Goal: Task Accomplishment & Management: Use online tool/utility

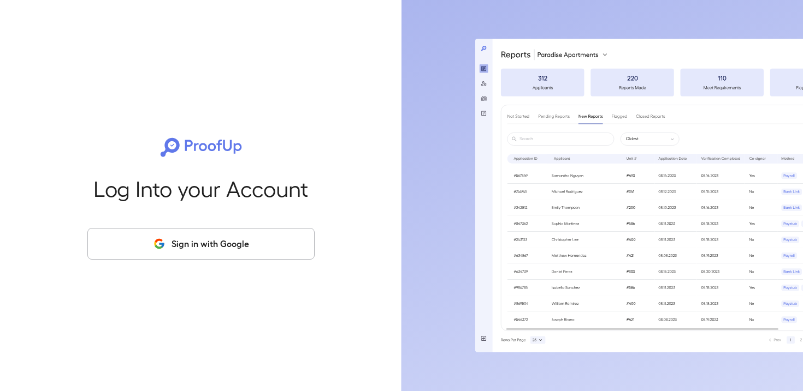
click at [196, 246] on button "Sign in with Google" at bounding box center [200, 244] width 227 height 32
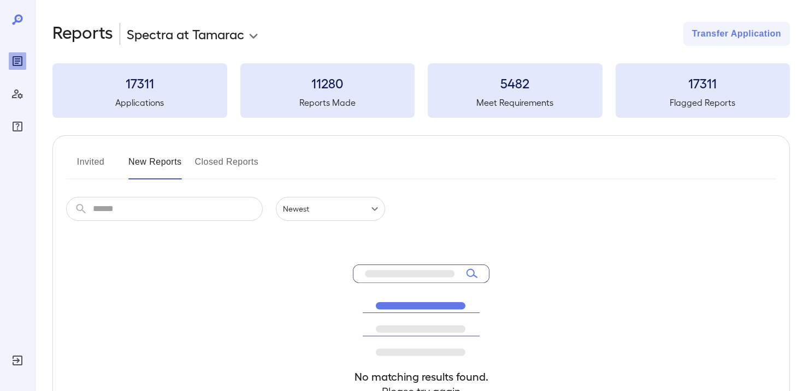
click at [229, 36] on body "**********" at bounding box center [401, 195] width 803 height 391
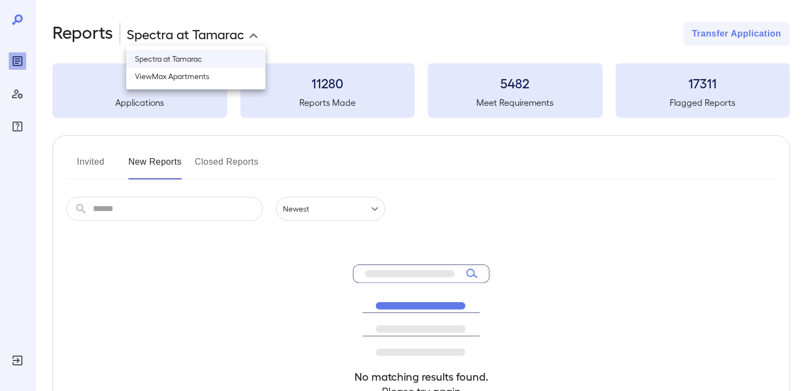
click at [216, 77] on li "ViewMax Apartments" at bounding box center [195, 76] width 139 height 17
type input "**********"
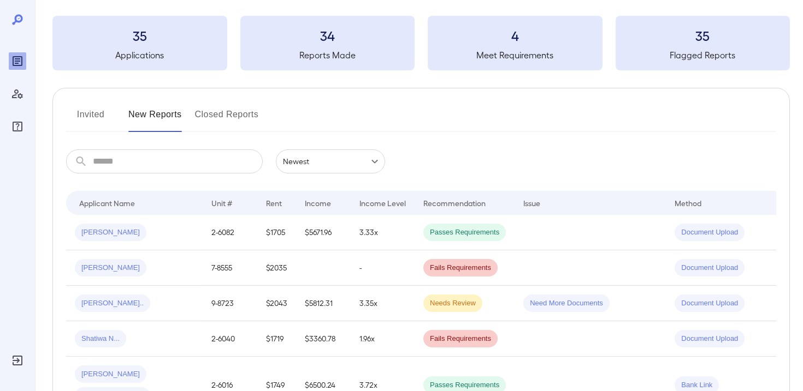
scroll to position [48, 0]
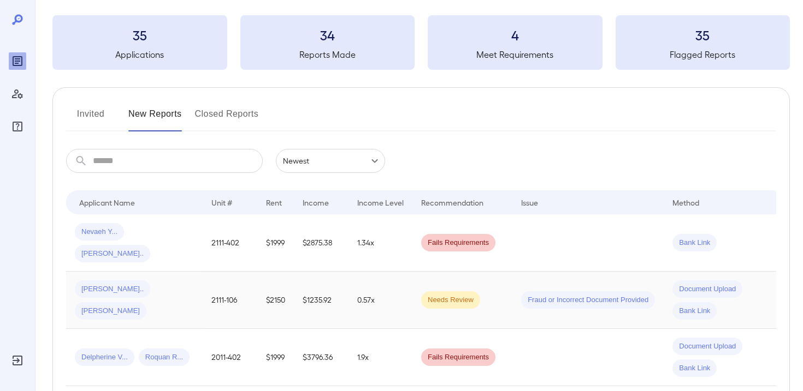
click at [499, 276] on td "Needs Review" at bounding box center [462, 300] width 100 height 57
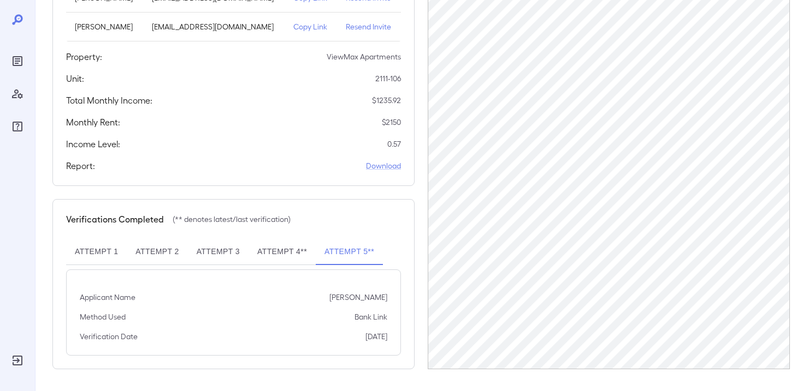
scroll to position [173, 0]
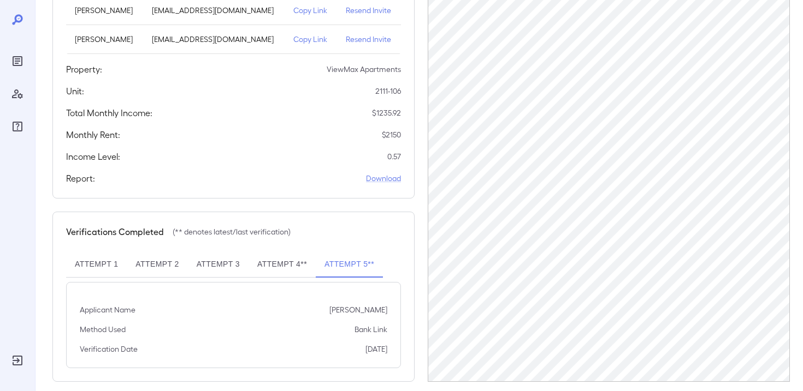
click at [287, 272] on button "Attempt 4**" at bounding box center [281, 265] width 67 height 26
click at [349, 270] on button "Attempt 5**" at bounding box center [349, 265] width 67 height 26
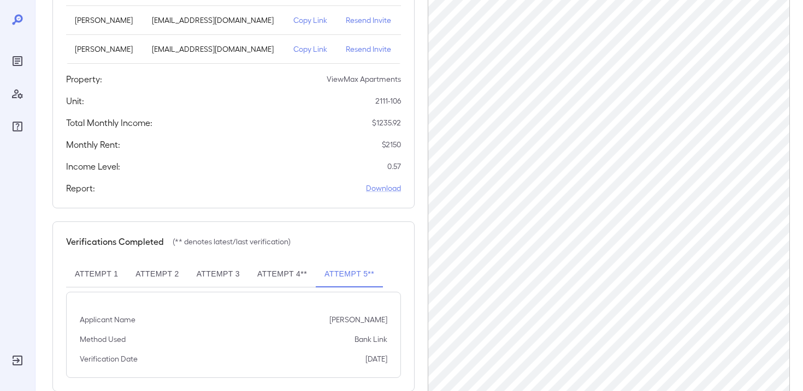
scroll to position [136, 0]
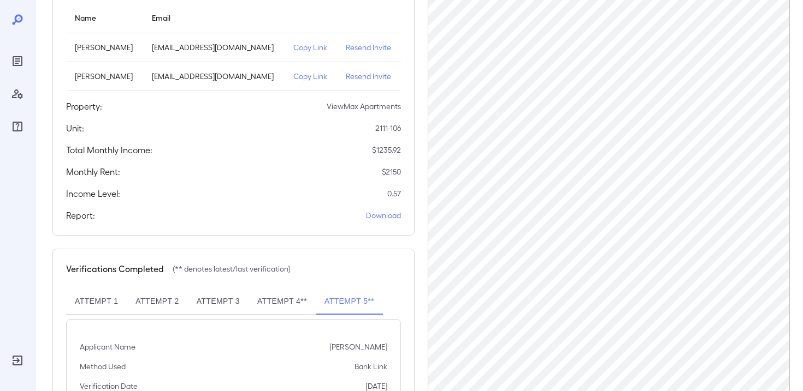
click at [293, 308] on button "Attempt 4**" at bounding box center [281, 302] width 67 height 26
click at [212, 305] on button "Attempt 3" at bounding box center [218, 302] width 61 height 26
click at [149, 304] on button "Attempt 2" at bounding box center [157, 302] width 61 height 26
click at [98, 304] on button "Attempt 1" at bounding box center [96, 302] width 61 height 26
click at [163, 303] on button "Attempt 2" at bounding box center [157, 302] width 61 height 26
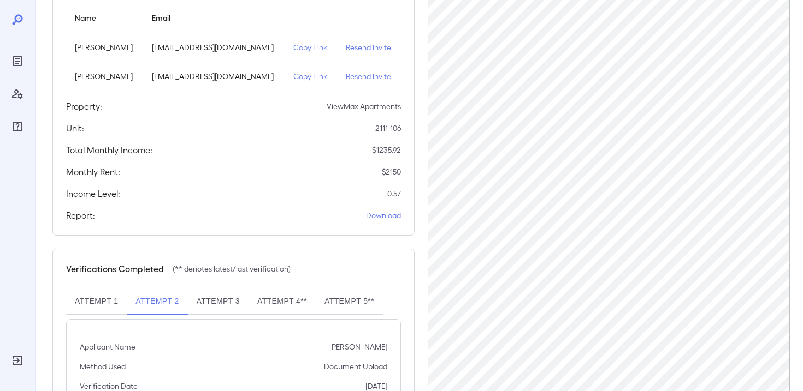
click at [210, 301] on button "Attempt 3" at bounding box center [218, 302] width 61 height 26
click at [280, 296] on button "Attempt 4**" at bounding box center [281, 302] width 67 height 26
click at [216, 302] on button "Attempt 3" at bounding box center [218, 302] width 61 height 26
click at [163, 300] on button "Attempt 2" at bounding box center [157, 302] width 61 height 26
click at [97, 302] on button "Attempt 1" at bounding box center [96, 302] width 61 height 26
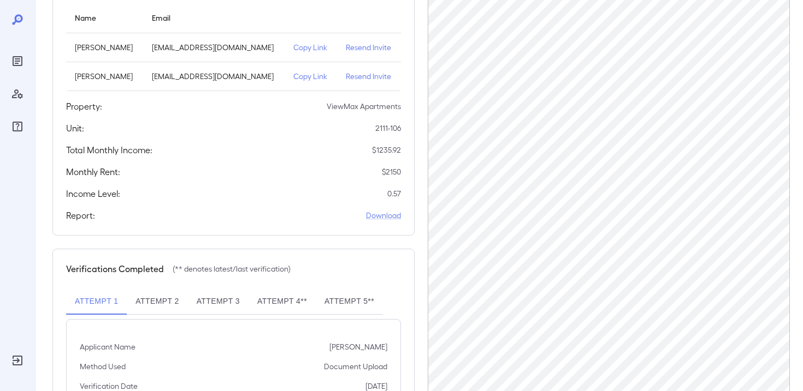
click at [165, 302] on button "Attempt 2" at bounding box center [157, 302] width 61 height 26
click at [199, 300] on button "Attempt 3" at bounding box center [218, 302] width 61 height 26
click at [277, 304] on button "Attempt 4**" at bounding box center [281, 302] width 67 height 26
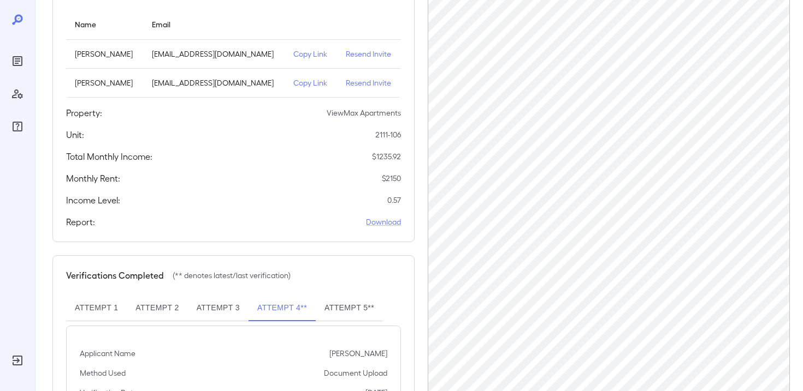
scroll to position [136, 0]
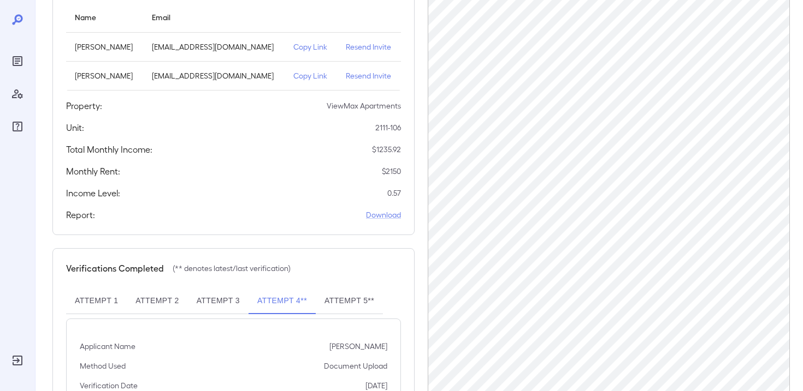
click at [101, 297] on button "Attempt 1" at bounding box center [96, 301] width 61 height 26
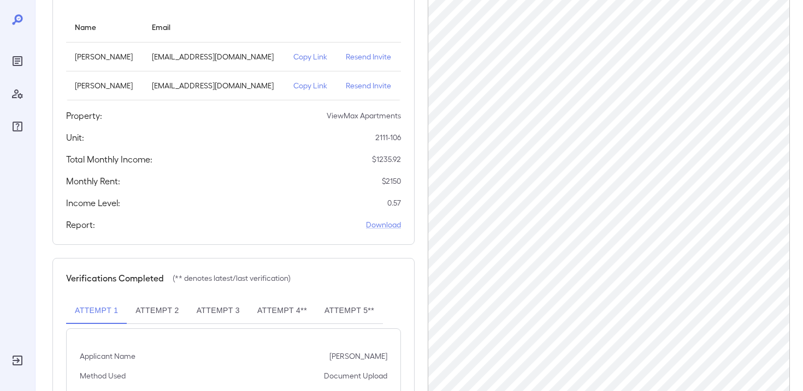
scroll to position [102, 0]
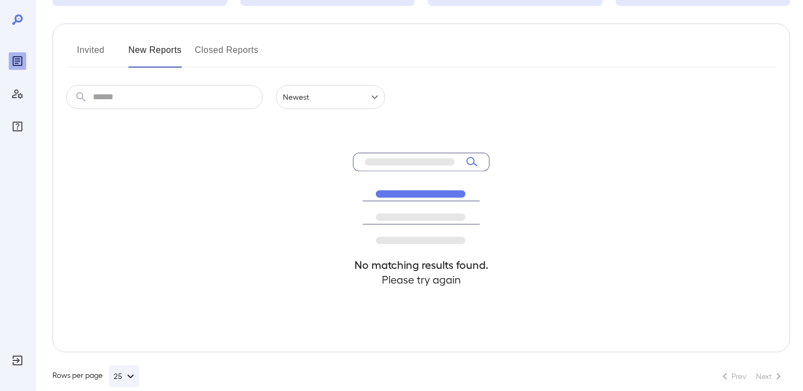
scroll to position [116, 0]
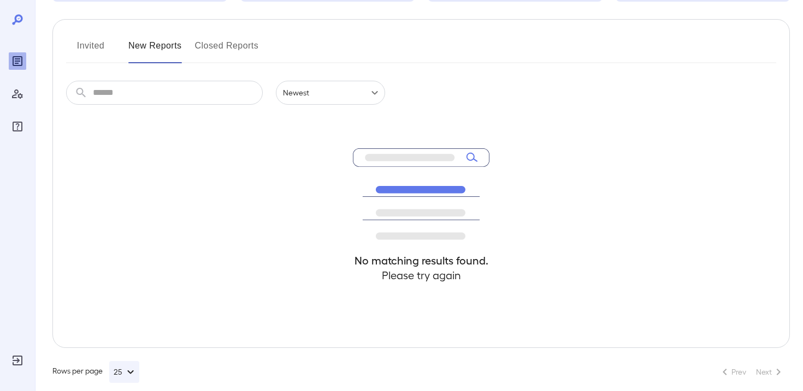
click at [401, 282] on h4 "Please try again" at bounding box center [421, 275] width 136 height 15
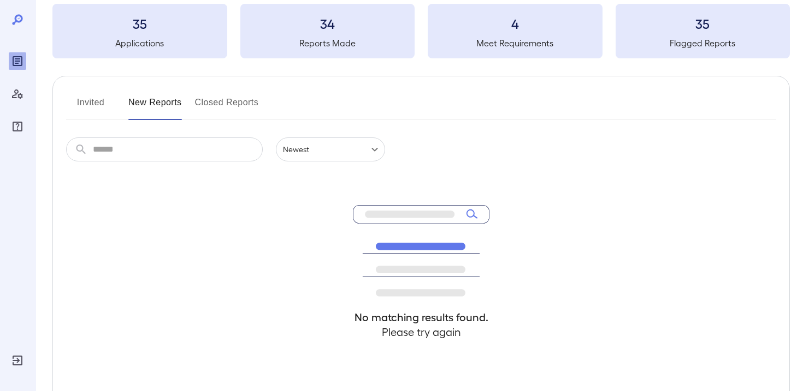
scroll to position [0, 0]
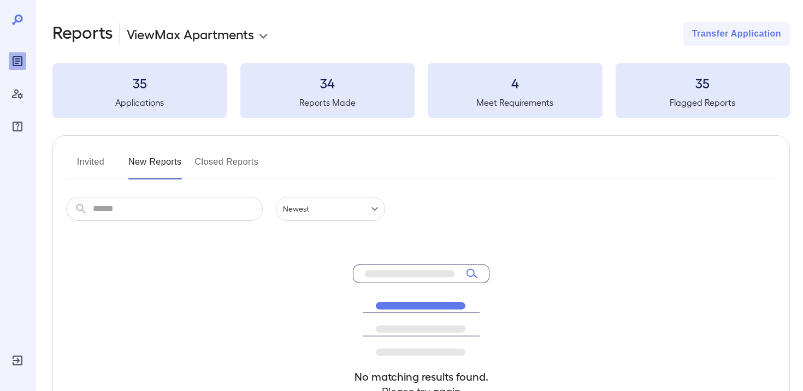
click at [81, 168] on button "Invited" at bounding box center [90, 166] width 49 height 26
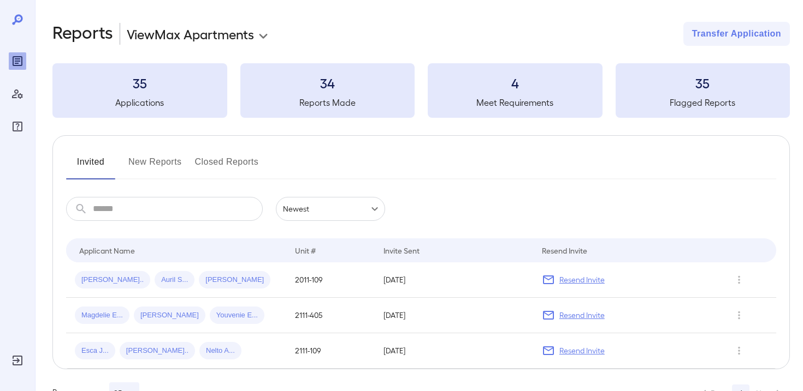
click at [138, 163] on button "New Reports" at bounding box center [155, 166] width 54 height 26
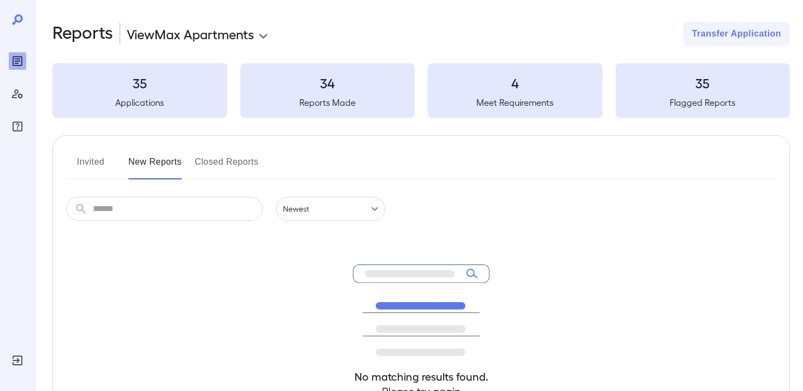
click at [211, 161] on button "Closed Reports" at bounding box center [227, 166] width 64 height 26
click at [163, 161] on button "New Reports" at bounding box center [155, 166] width 54 height 26
click at [98, 168] on button "Invited" at bounding box center [90, 166] width 49 height 26
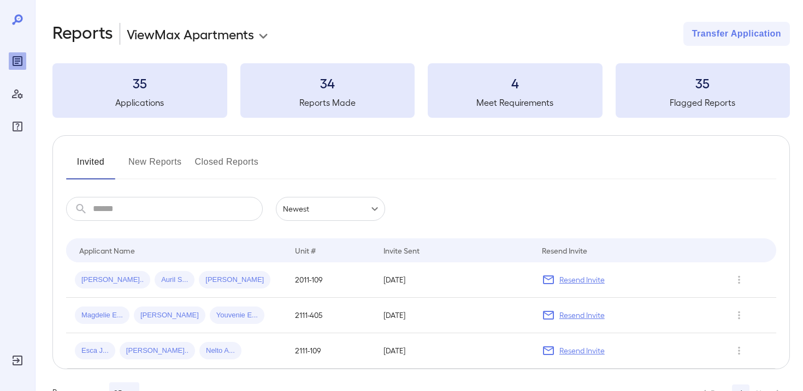
click at [165, 165] on button "New Reports" at bounding box center [155, 166] width 54 height 26
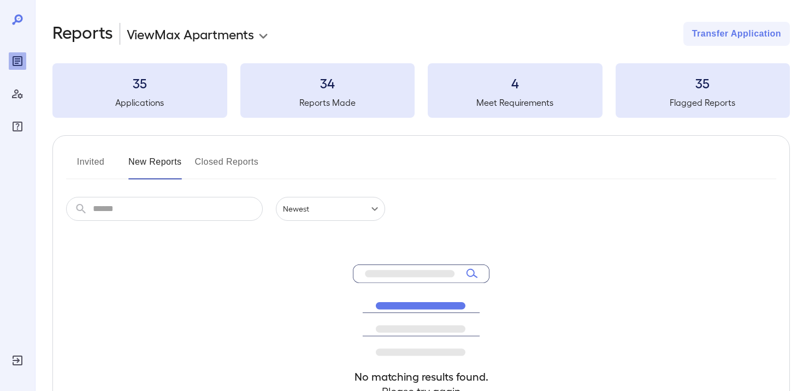
click at [233, 177] on button "Closed Reports" at bounding box center [227, 166] width 64 height 26
click at [176, 163] on button "New Reports" at bounding box center [155, 166] width 54 height 26
click at [237, 33] on body "**********" at bounding box center [401, 195] width 803 height 391
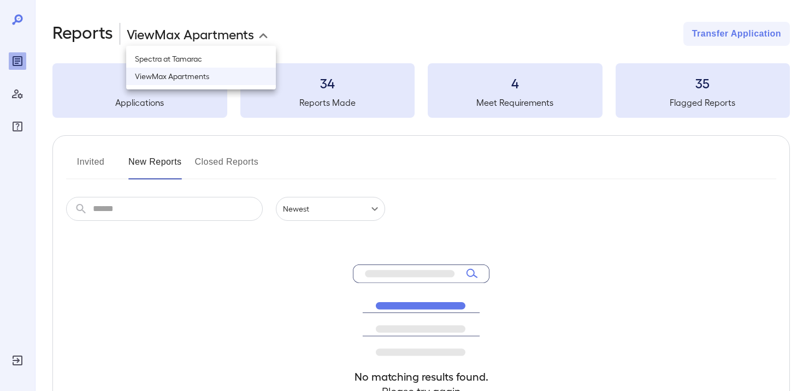
click at [174, 76] on li "ViewMax Apartments" at bounding box center [201, 76] width 150 height 17
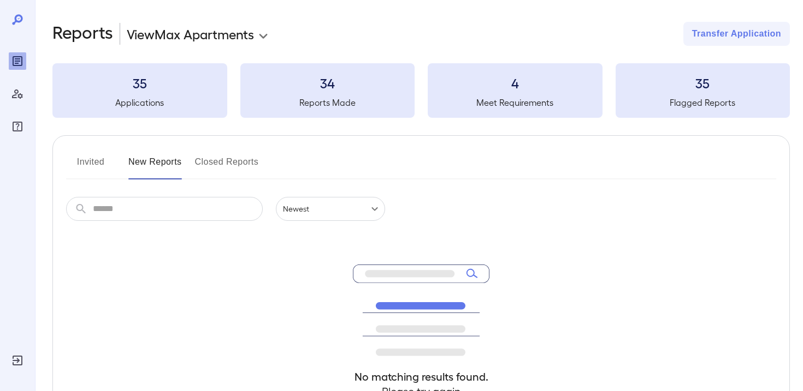
click at [91, 157] on button "Invited" at bounding box center [90, 166] width 49 height 26
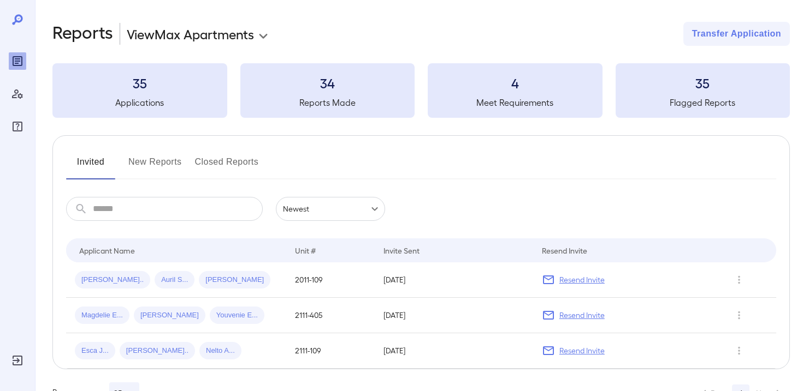
click at [154, 157] on button "New Reports" at bounding box center [155, 166] width 54 height 26
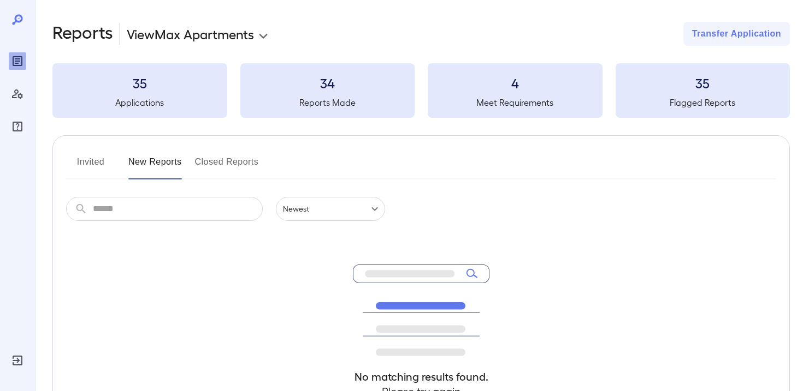
click at [237, 171] on button "Closed Reports" at bounding box center [227, 166] width 64 height 26
click at [166, 162] on button "New Reports" at bounding box center [155, 166] width 54 height 26
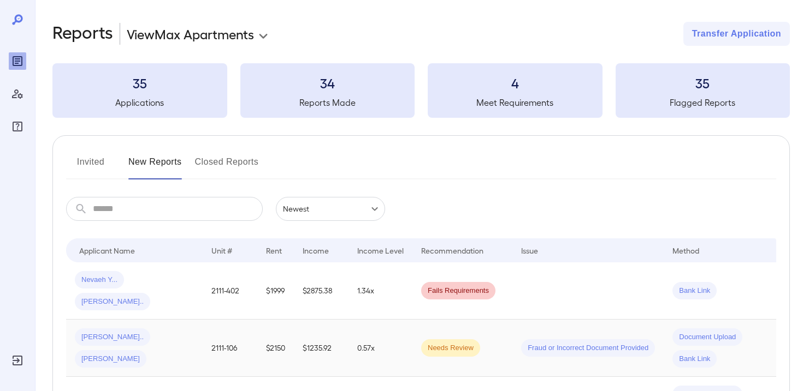
click at [181, 331] on div "Victoria H... Felix E..." at bounding box center [134, 348] width 119 height 39
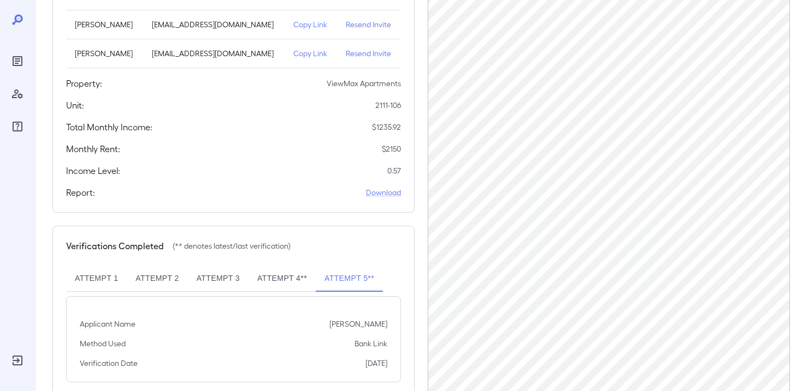
scroll to position [161, 0]
